Goal: Task Accomplishment & Management: Complete application form

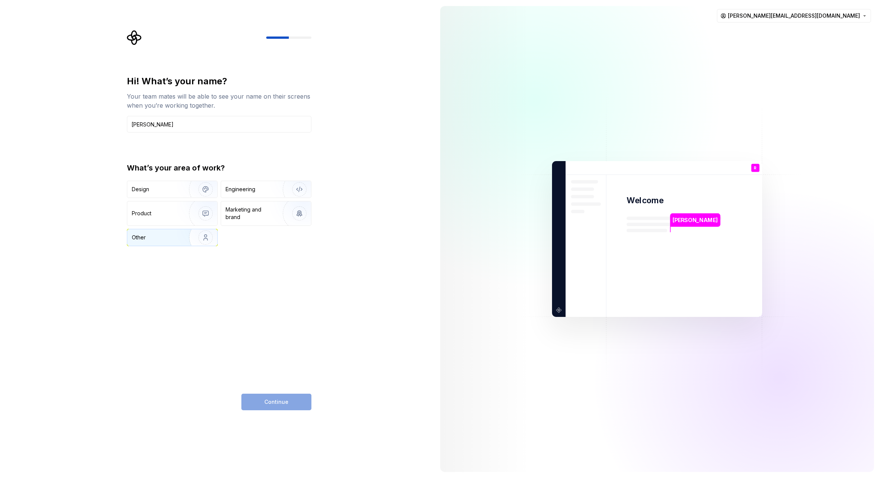
type input "[PERSON_NAME]"
click at [186, 232] on img "button" at bounding box center [201, 237] width 48 height 50
click at [289, 405] on button "Continue" at bounding box center [276, 402] width 70 height 17
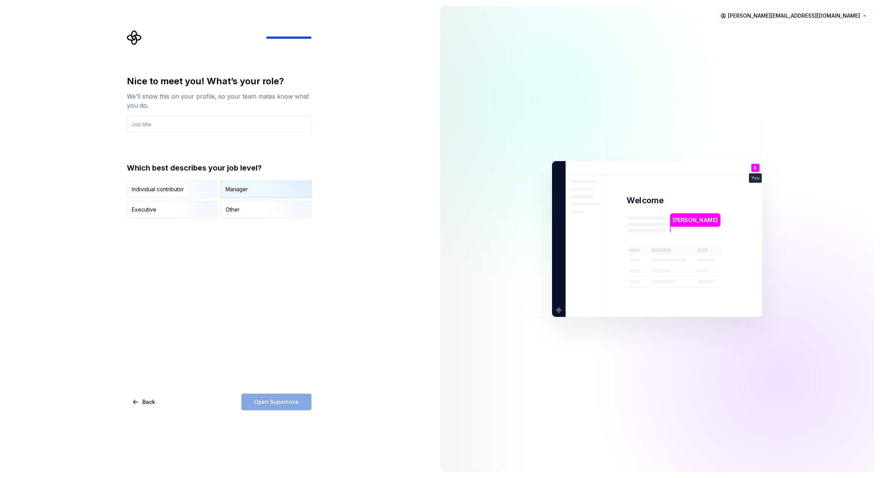
click at [233, 188] on div "Manager" at bounding box center [237, 190] width 22 height 8
click at [215, 119] on input "text" at bounding box center [219, 124] width 185 height 17
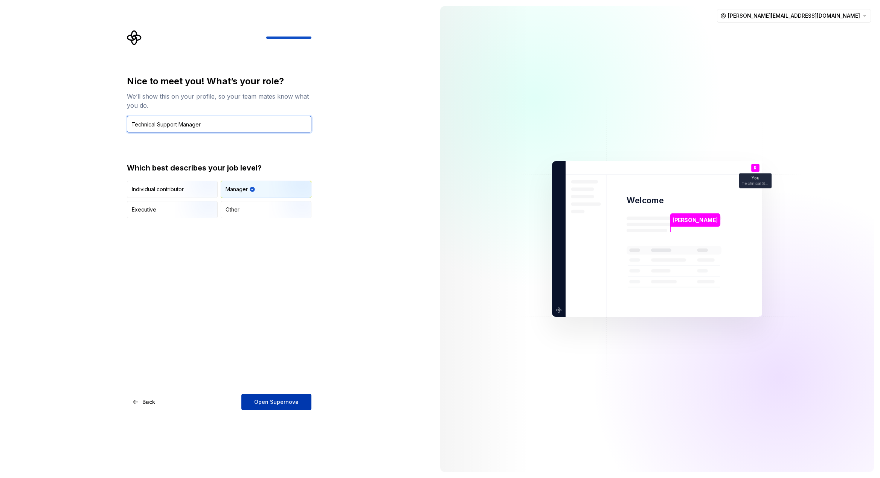
type input "Technical Support Manager"
click at [301, 398] on button "Open Supernova" at bounding box center [276, 402] width 70 height 17
